Goal: Check status: Check status

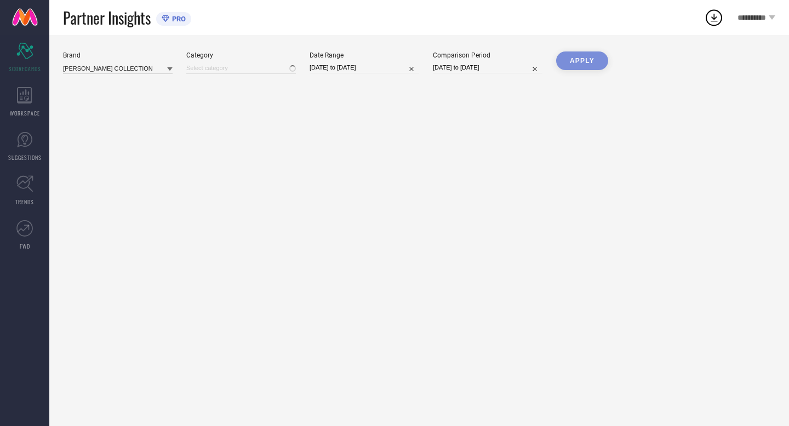
type input "All"
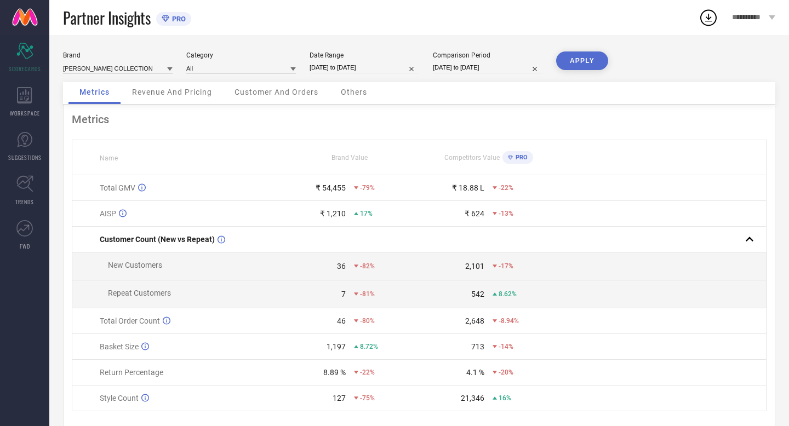
click at [391, 66] on input "01-09-2025 to 02-09-2025" at bounding box center [365, 68] width 110 height 12
select select "8"
select select "2025"
select select "9"
select select "2025"
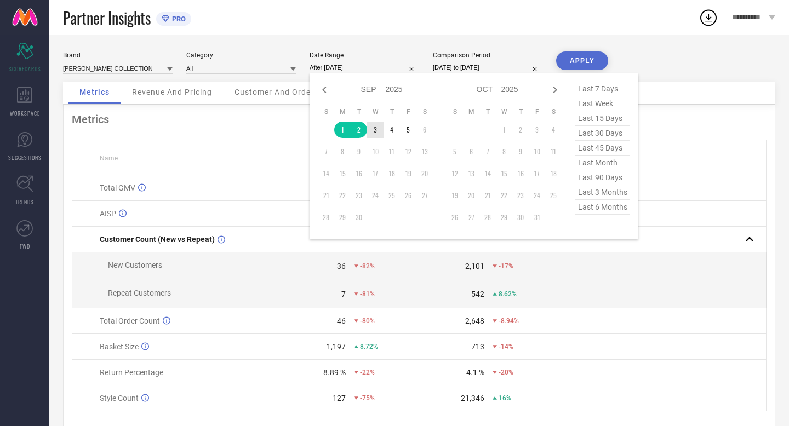
click at [376, 130] on td "3" at bounding box center [375, 130] width 16 height 16
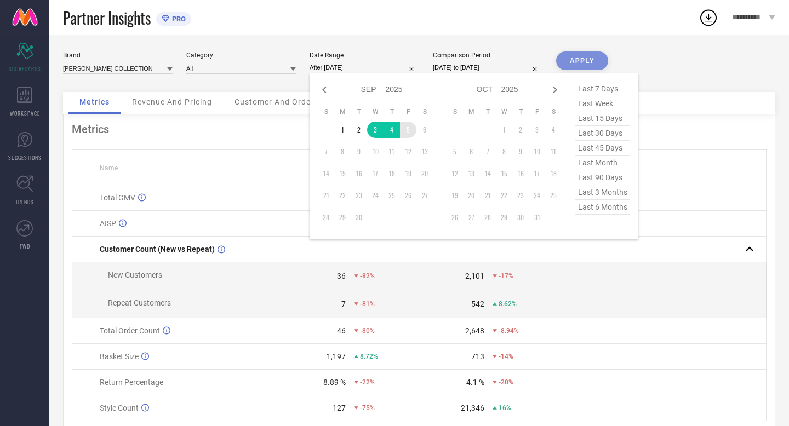
type input "[DATE] to [DATE]"
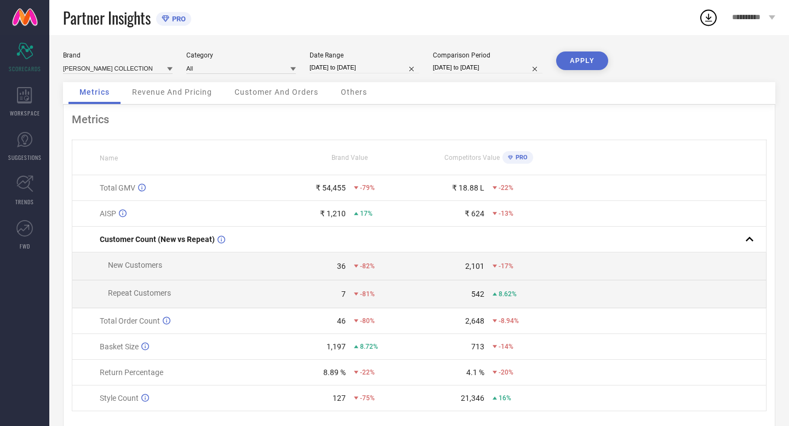
click at [508, 71] on input "01-09-2024 to 02-09-2024" at bounding box center [488, 68] width 110 height 12
select select "8"
select select "2024"
select select "9"
select select "2024"
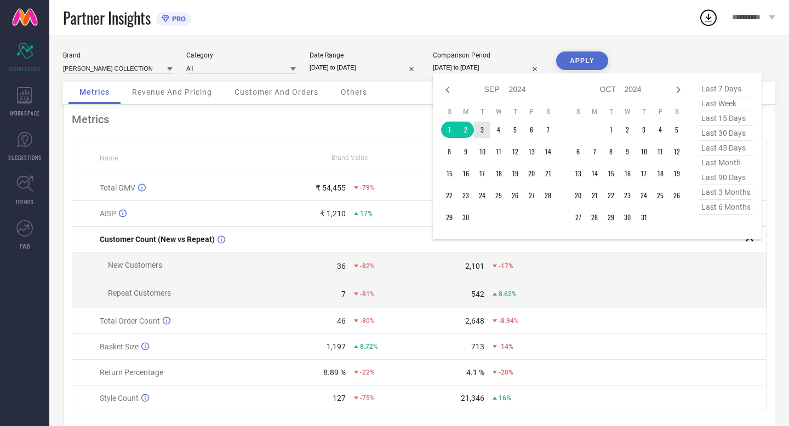
click at [486, 129] on td "3" at bounding box center [482, 130] width 16 height 16
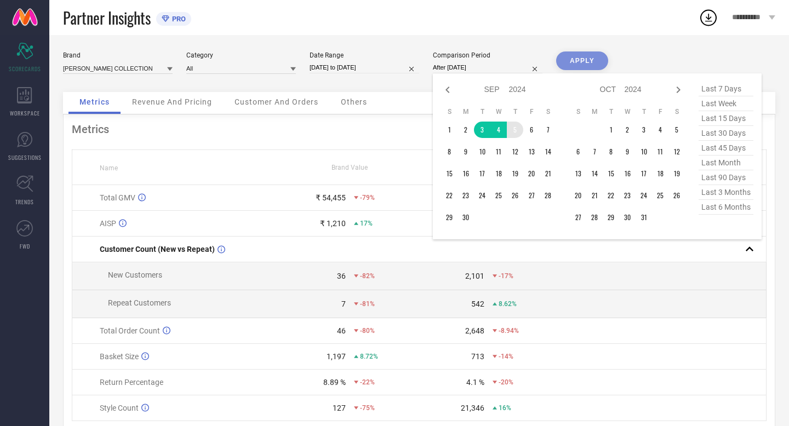
type input "[DATE] to [DATE]"
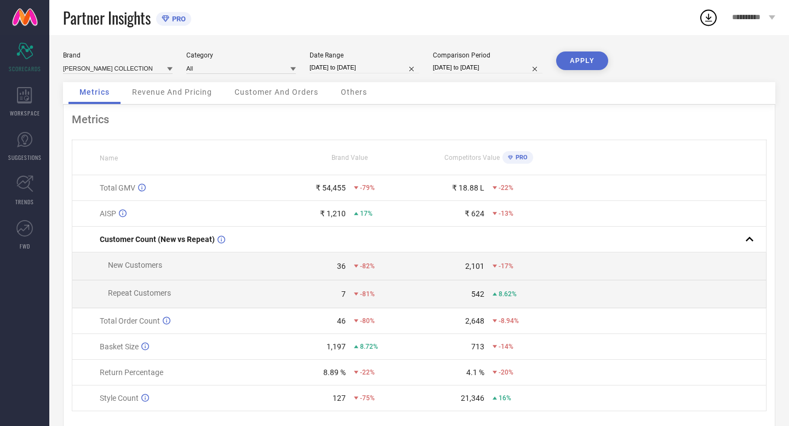
click at [572, 60] on button "APPLY" at bounding box center [582, 61] width 52 height 19
